Goal: Book appointment/travel/reservation

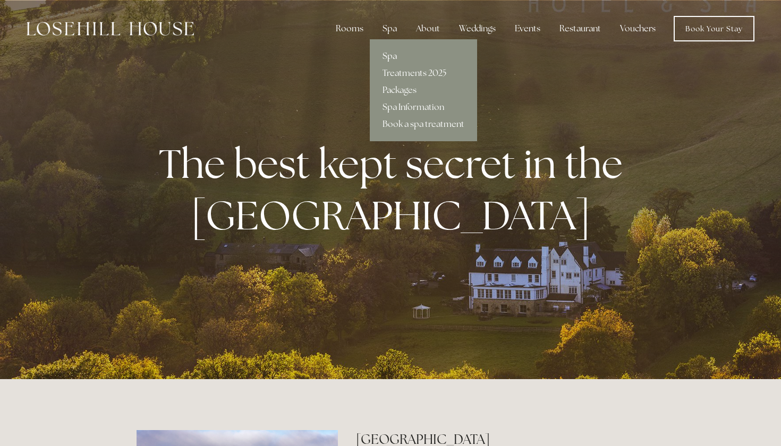
click at [396, 56] on link "Spa" at bounding box center [423, 56] width 107 height 17
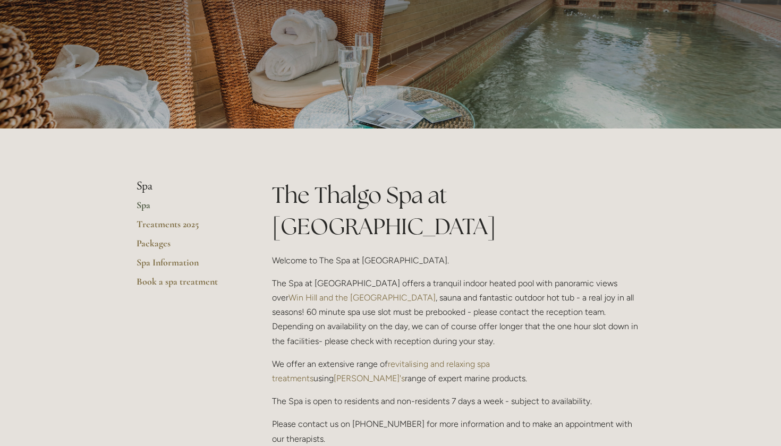
scroll to position [95, 0]
click at [351, 280] on p "The Spa at Losehill House offers a tranquil indoor heated pool with panoramic v…" at bounding box center [458, 312] width 373 height 72
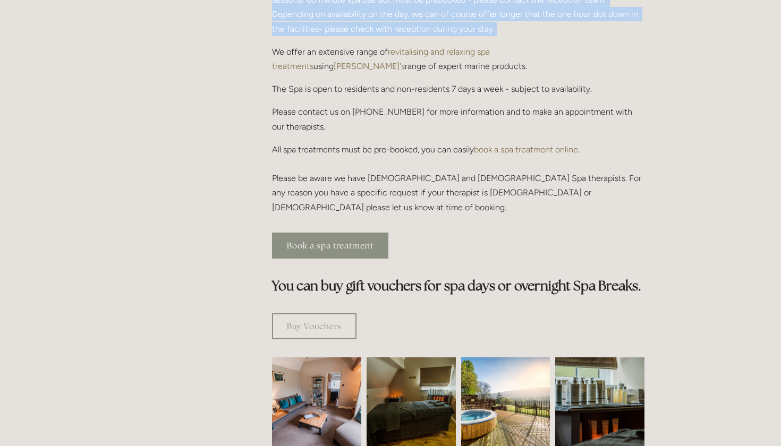
scroll to position [410, 0]
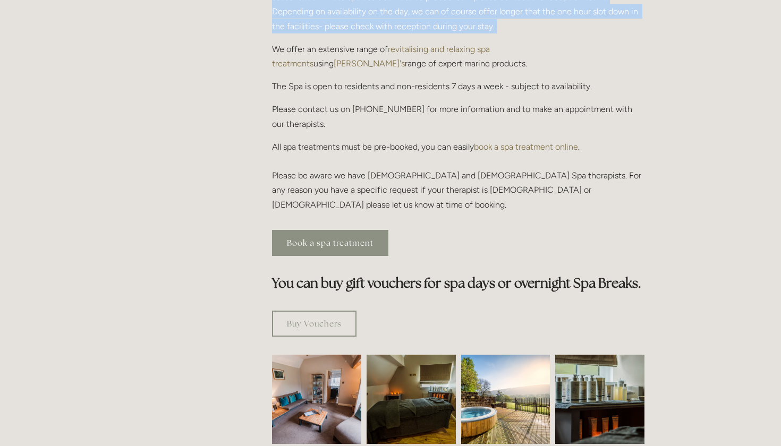
click at [309, 230] on link "Book a spa treatment" at bounding box center [330, 243] width 116 height 26
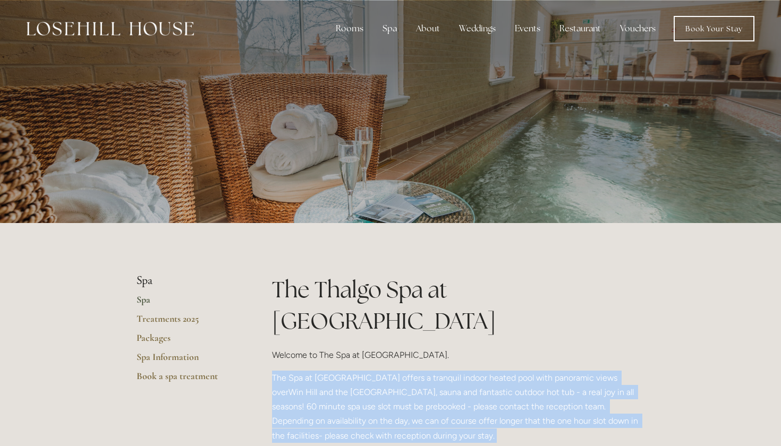
scroll to position [0, 0]
click at [714, 35] on link "Book Your Stay" at bounding box center [714, 29] width 81 height 26
